Goal: Task Accomplishment & Management: Manage account settings

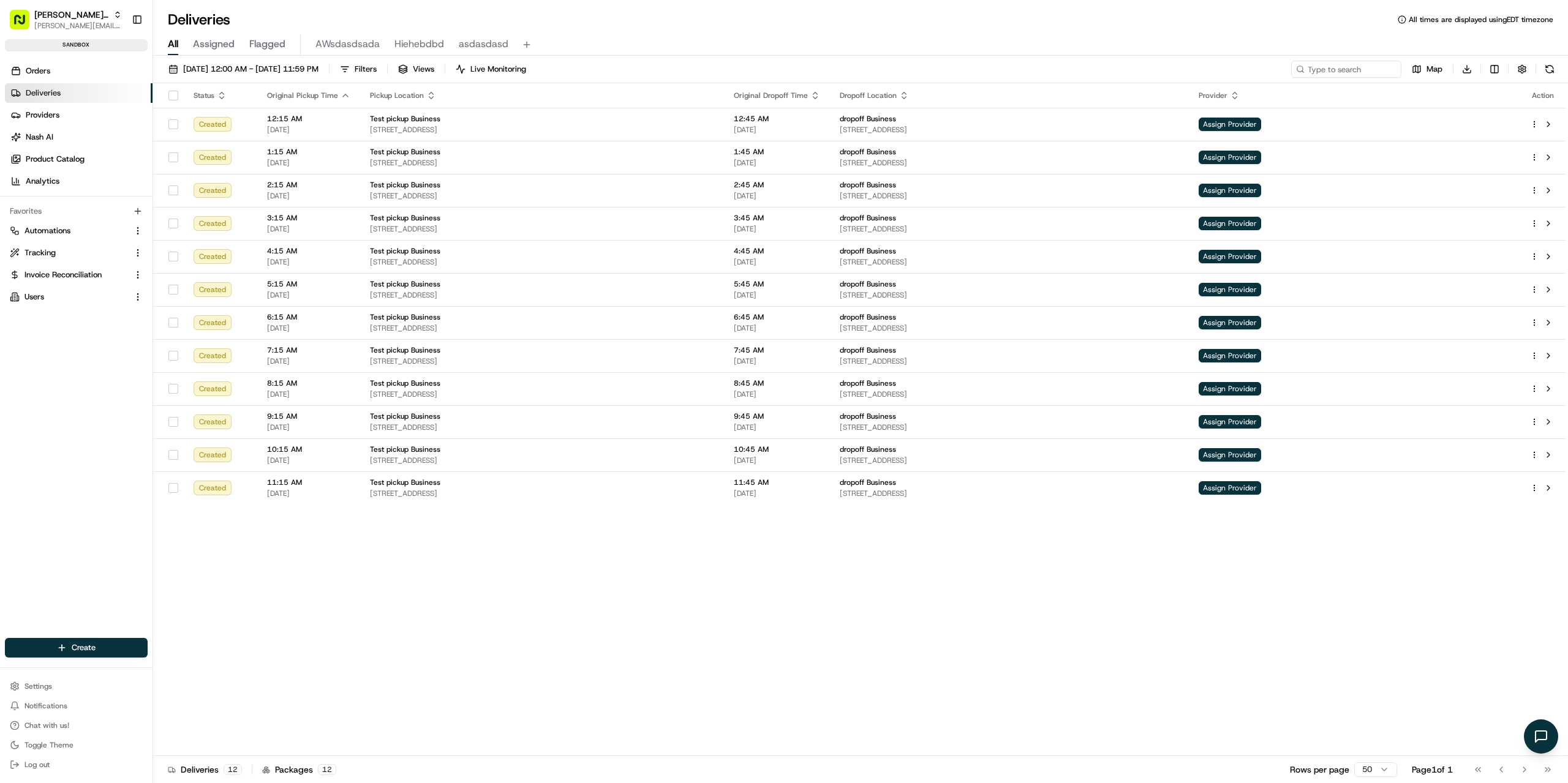
click at [668, 614] on div "Status Original Pickup Time Pickup Location Original Dropoff Time Dropoff Locat…" at bounding box center [859, 420] width 1412 height 673
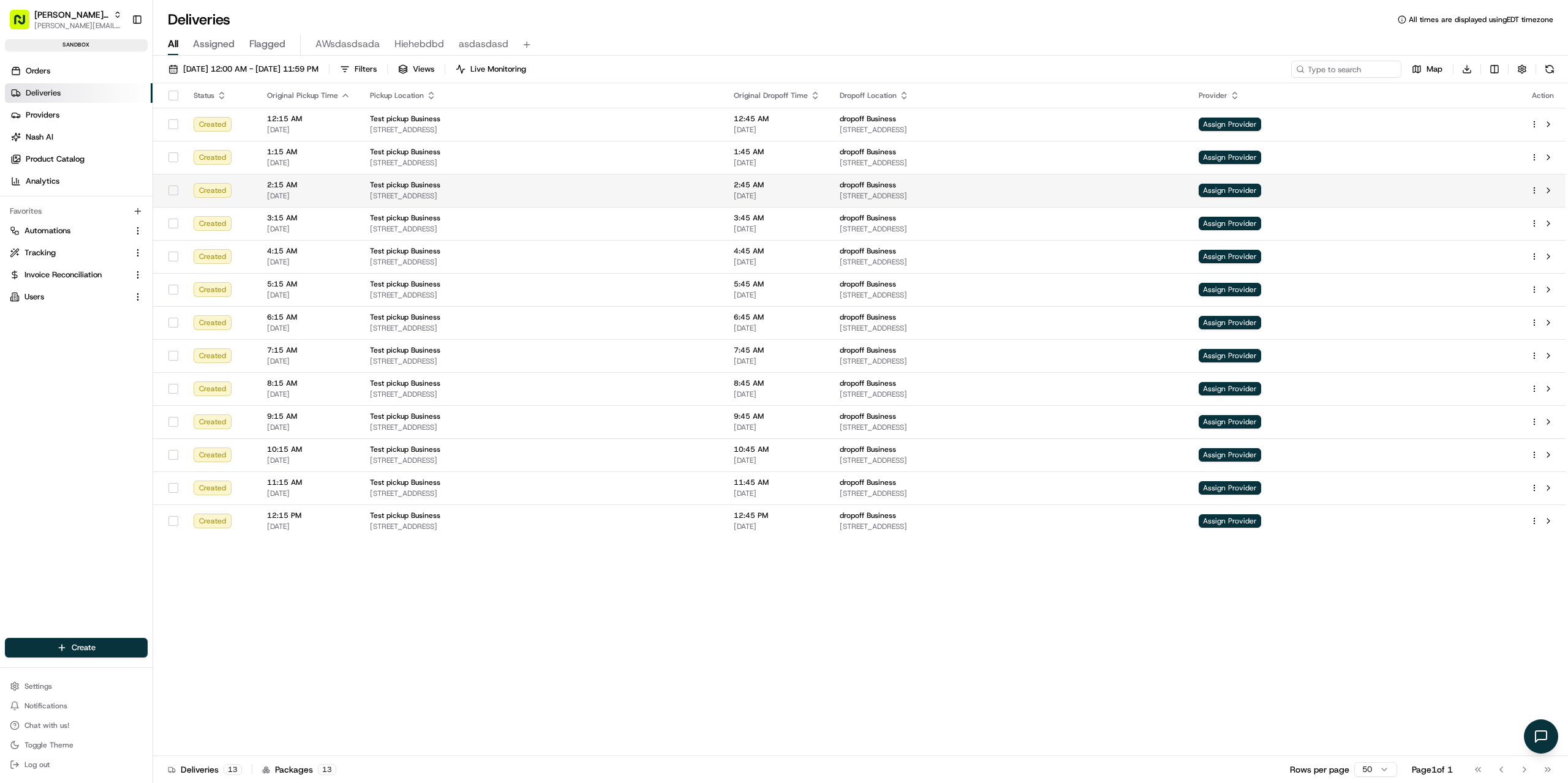
click at [333, 206] on td "2:15 AM [DATE]" at bounding box center [309, 190] width 103 height 33
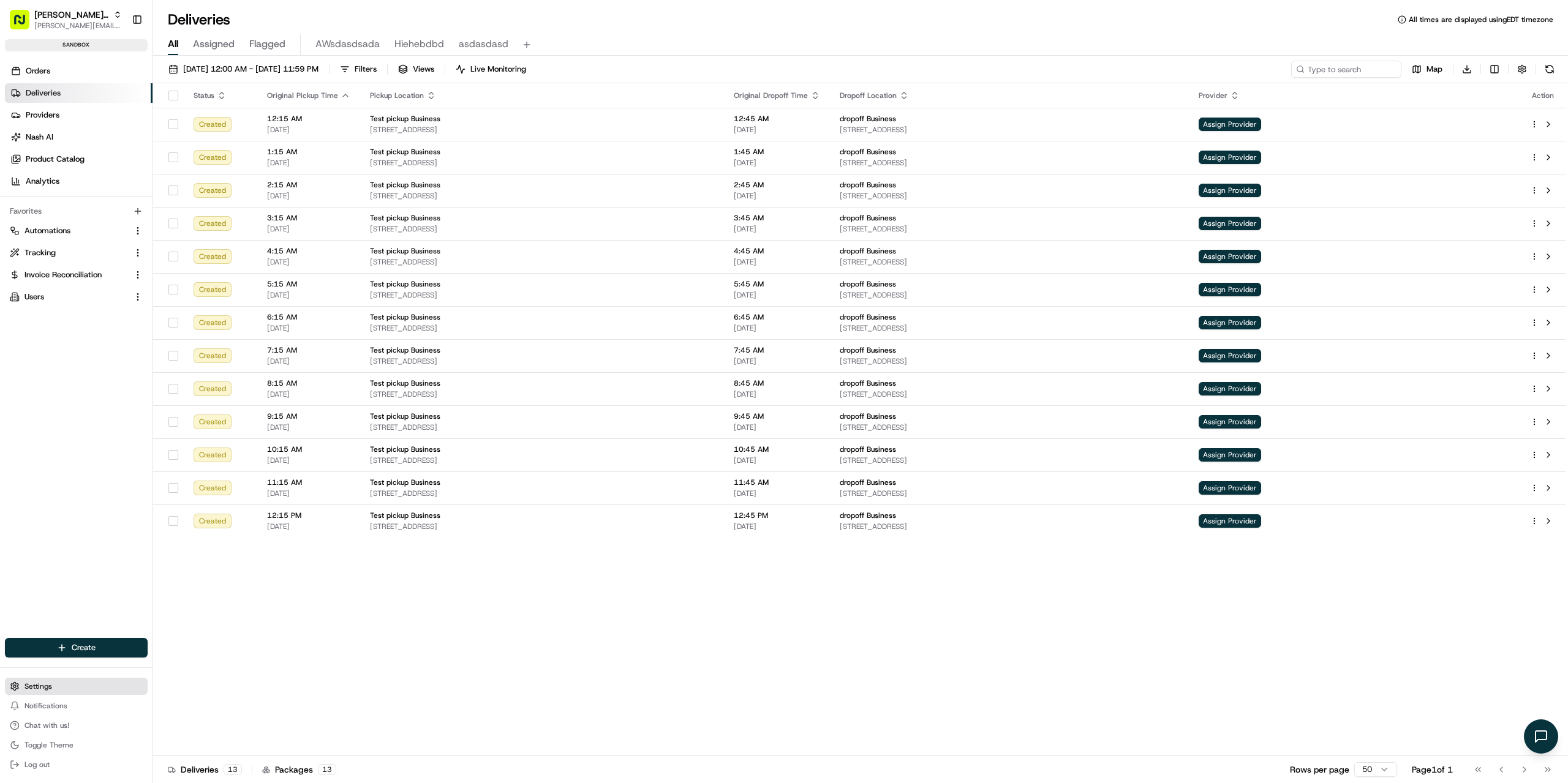
click at [49, 689] on span "Settings" at bounding box center [39, 686] width 28 height 10
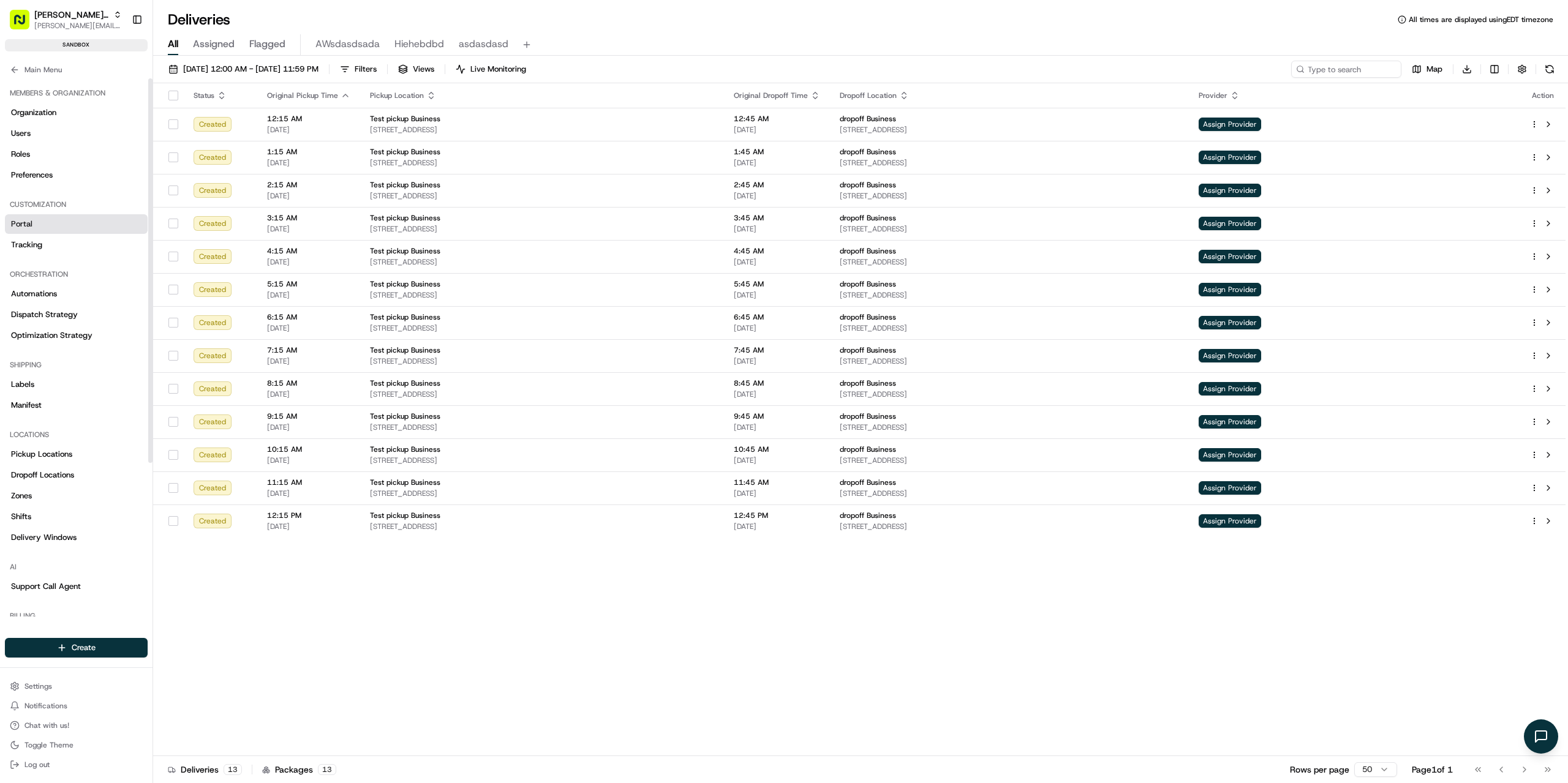
click at [33, 227] on link "Portal" at bounding box center [75, 223] width 142 height 19
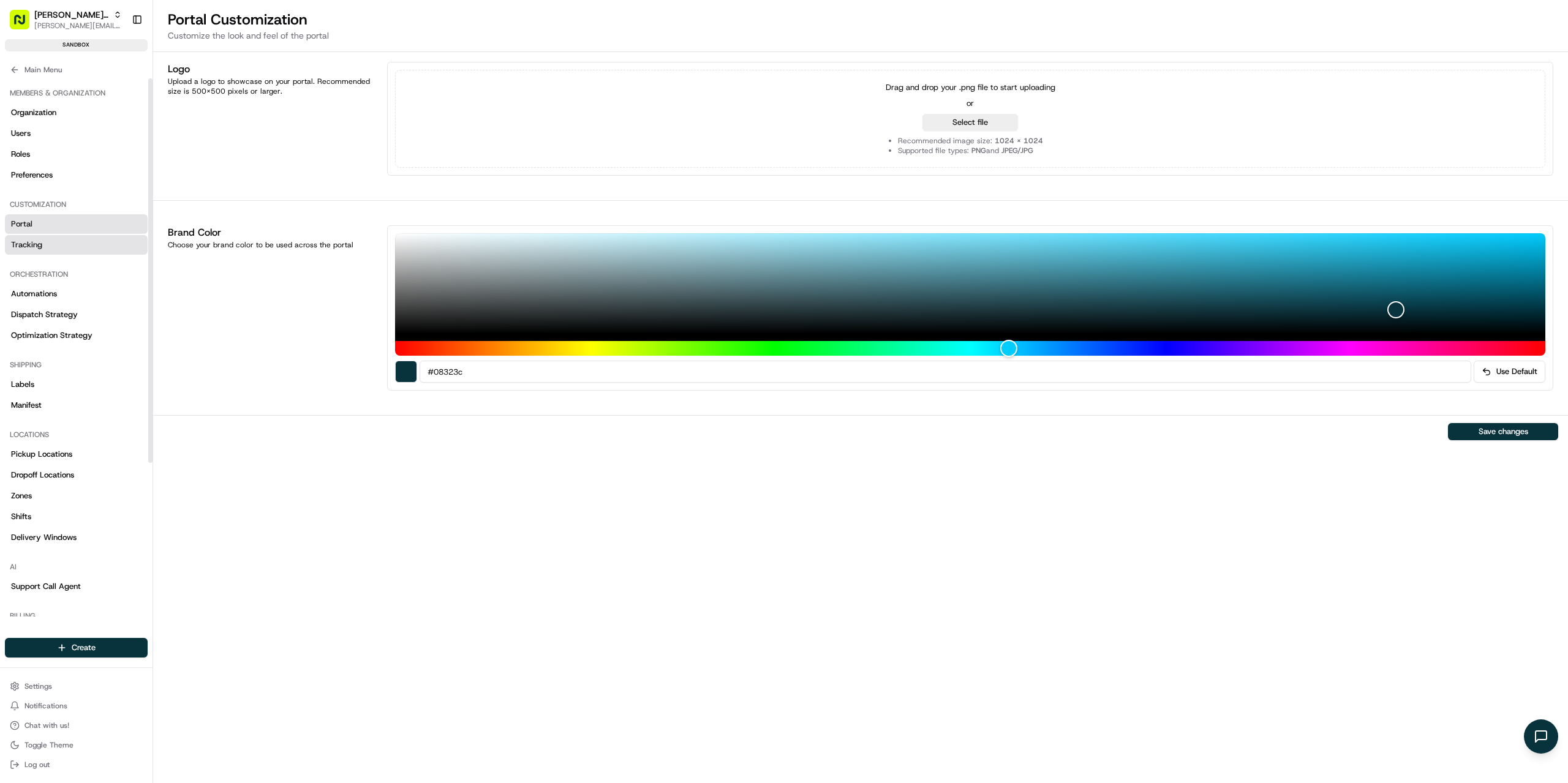
click at [40, 242] on span "Tracking" at bounding box center [26, 245] width 32 height 11
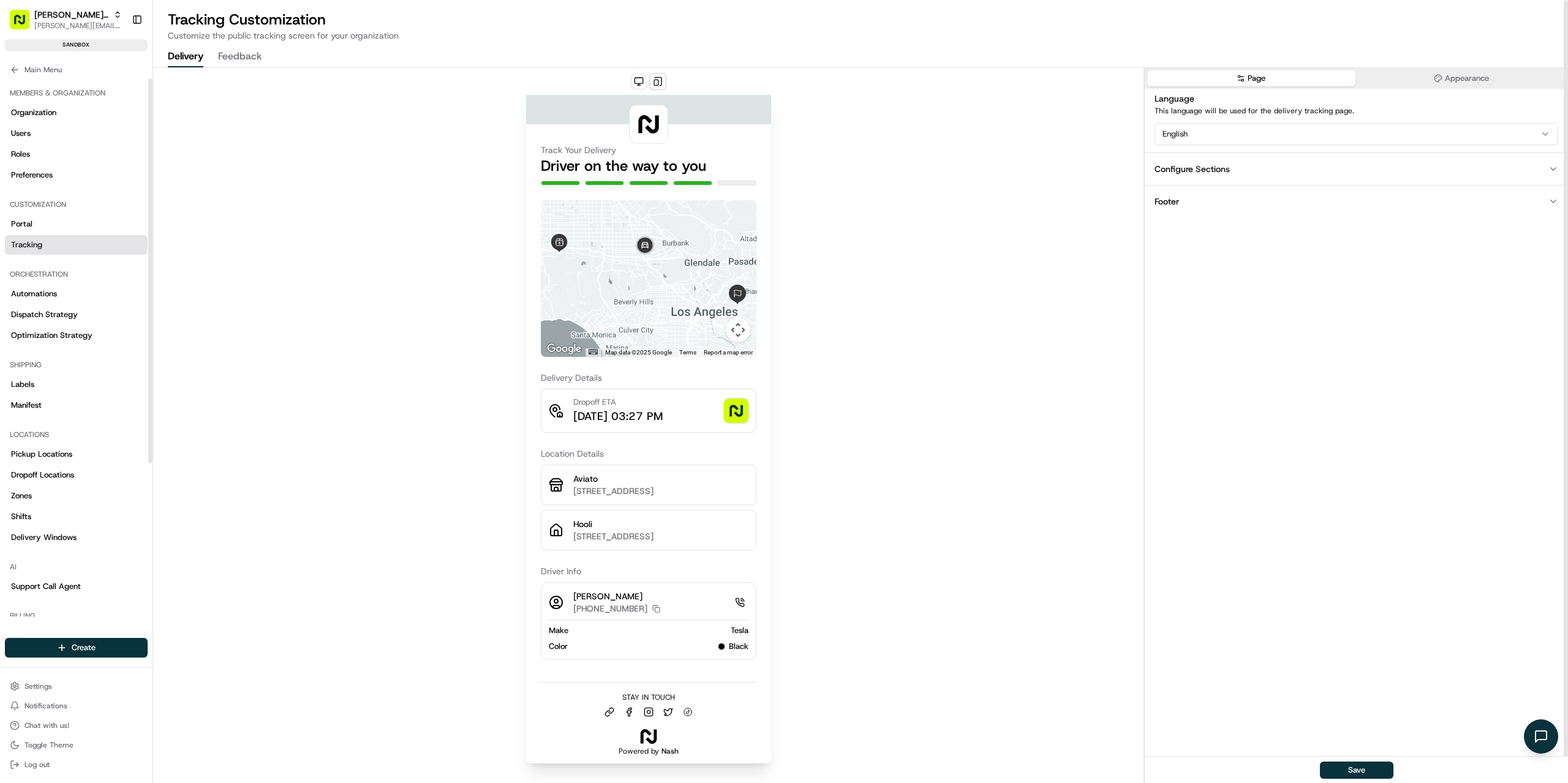
click at [1268, 136] on html "[PERSON_NAME] Org [PERSON_NAME][EMAIL_ADDRESS][DOMAIN_NAME] Toggle Sidebar sand…" at bounding box center [784, 391] width 1568 height 783
